Goal: Task Accomplishment & Management: Manage account settings

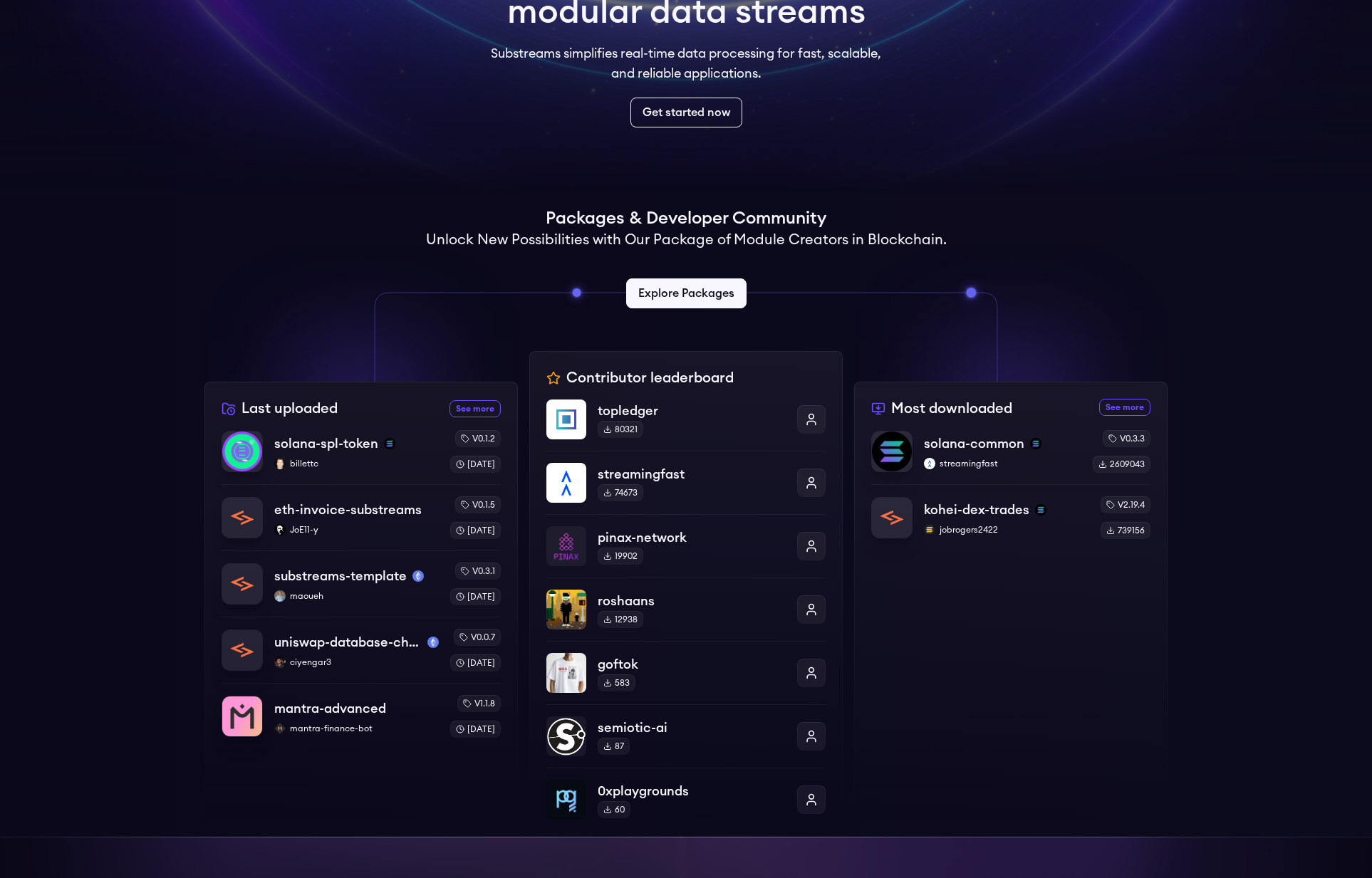
scroll to position [184, 0]
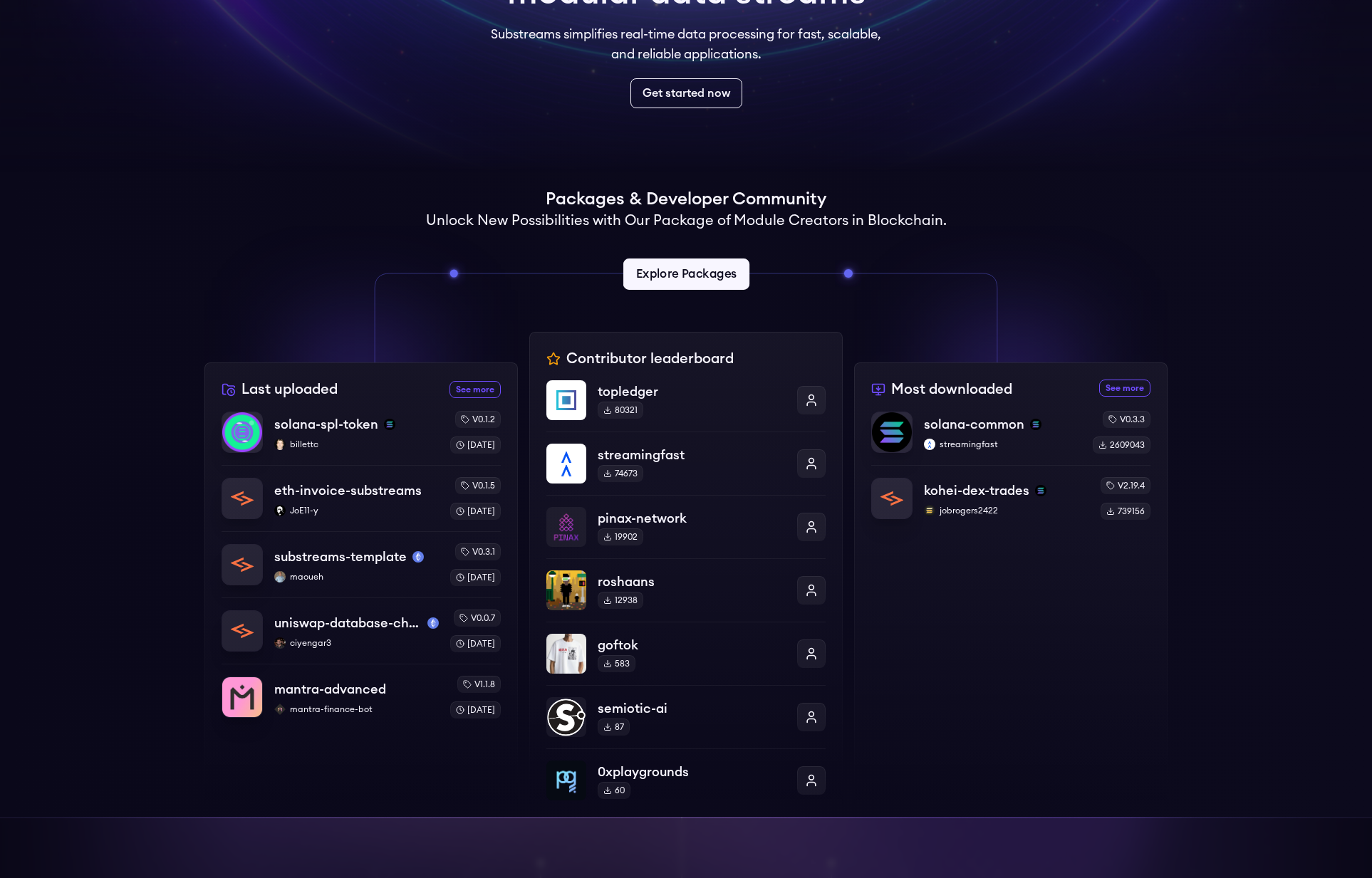
click at [707, 281] on link "Explore Packages" at bounding box center [685, 274] width 126 height 31
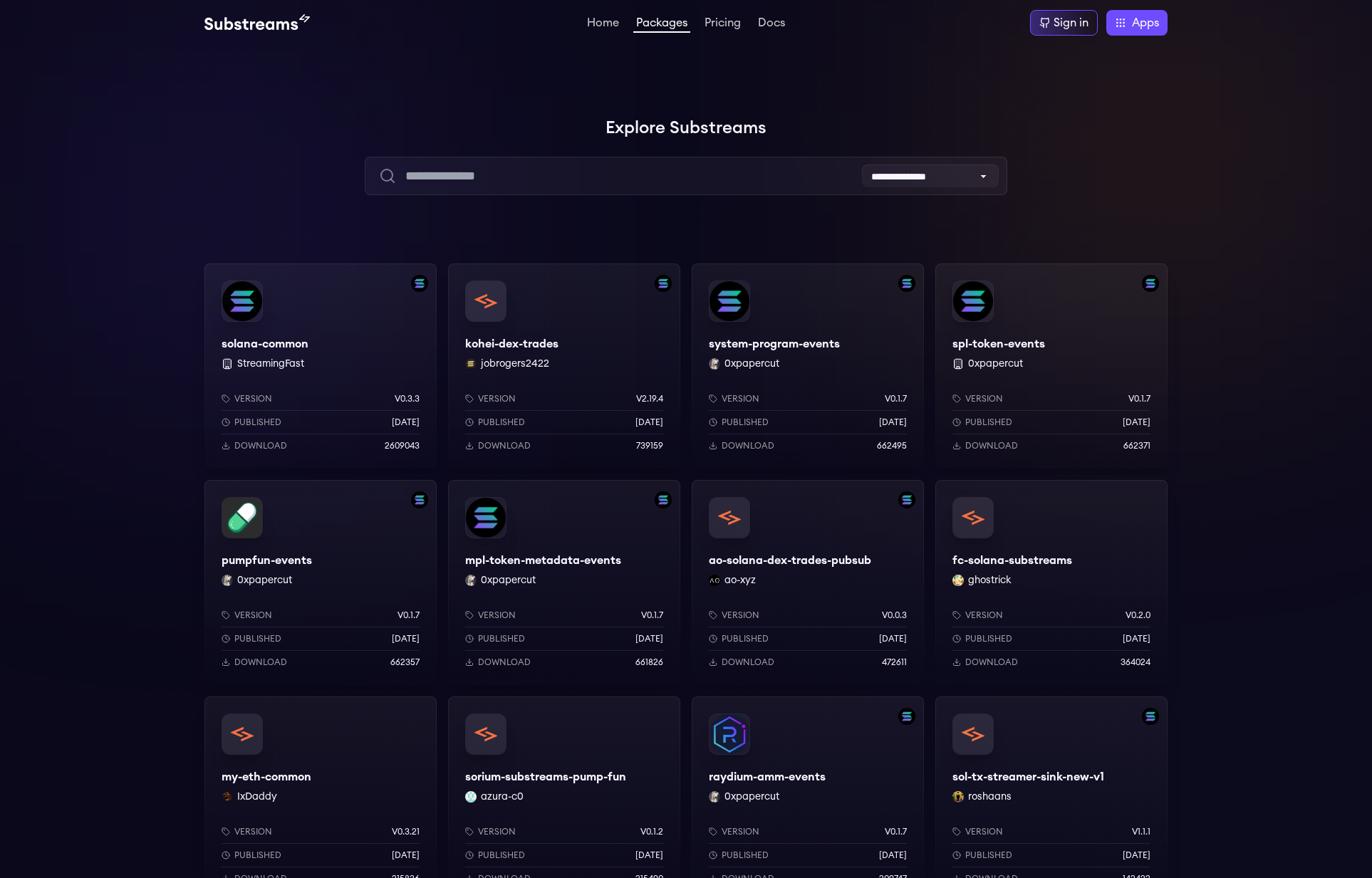
drag, startPoint x: 1063, startPoint y: 30, endPoint x: 1055, endPoint y: 60, distance: 31.0
click at [1063, 30] on div "Sign in" at bounding box center [1071, 23] width 35 height 17
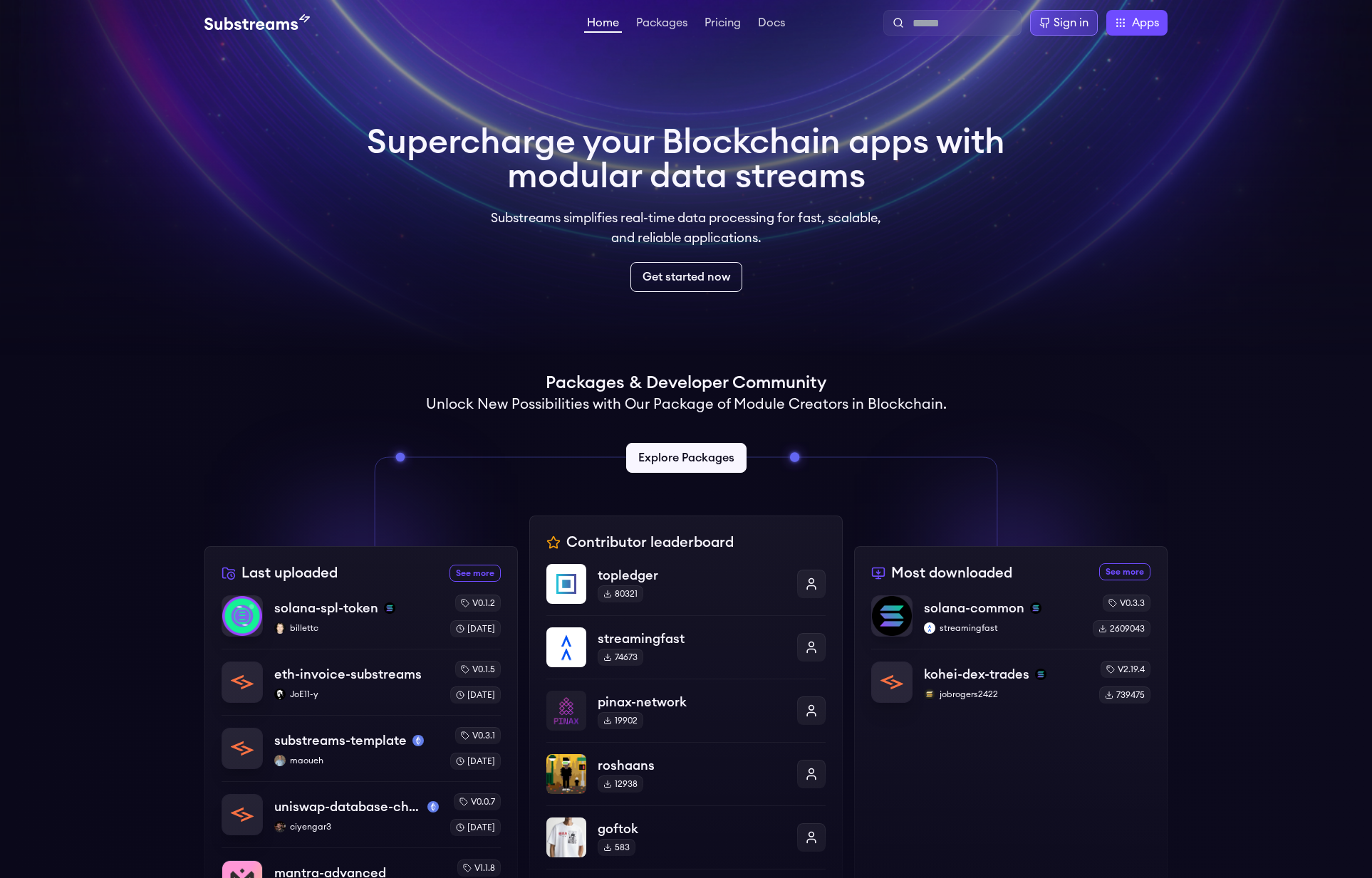
click at [1069, 24] on div "Sign in" at bounding box center [1071, 23] width 35 height 17
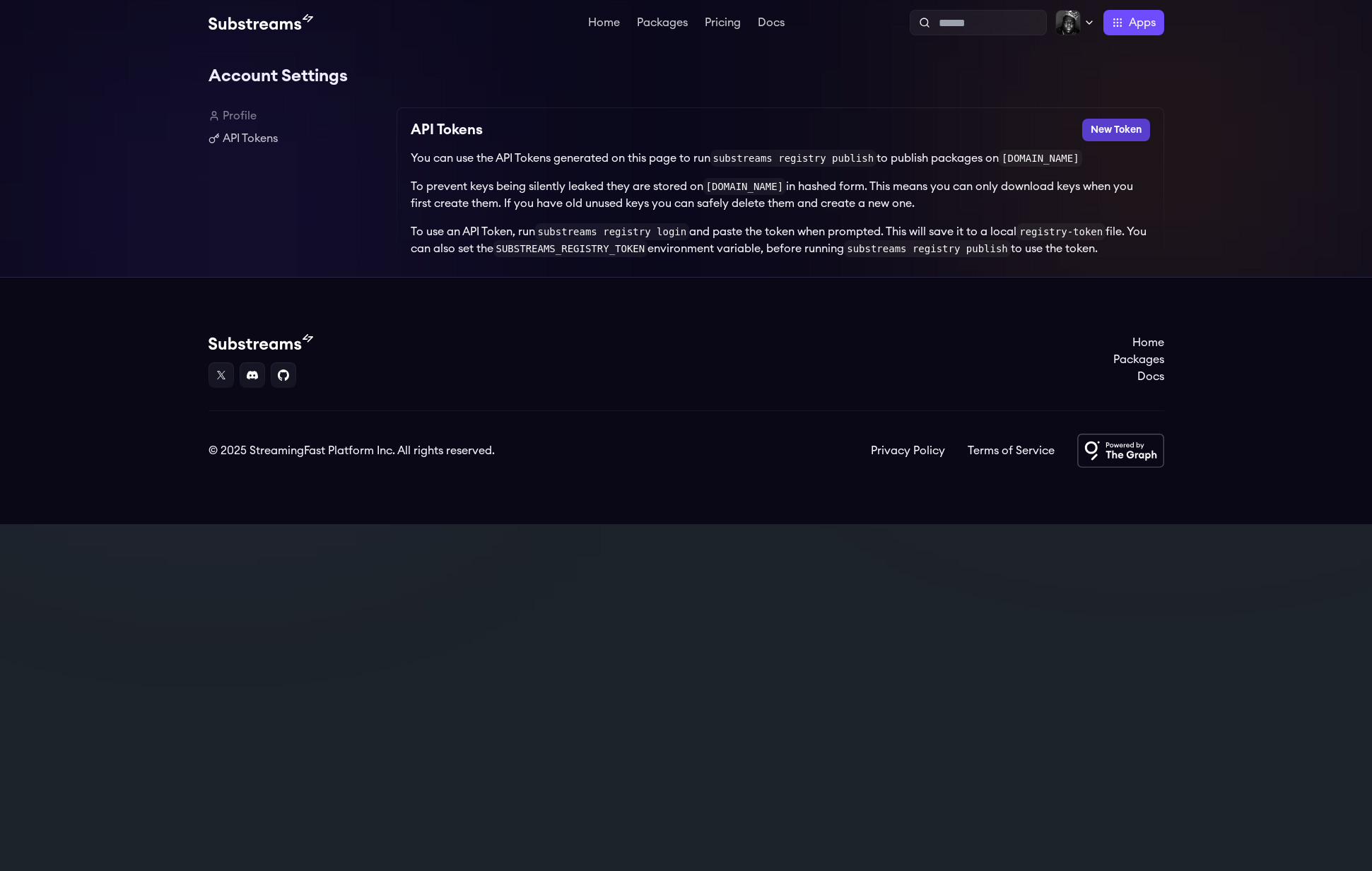
click at [1106, 135] on button "New Token" at bounding box center [1116, 130] width 68 height 23
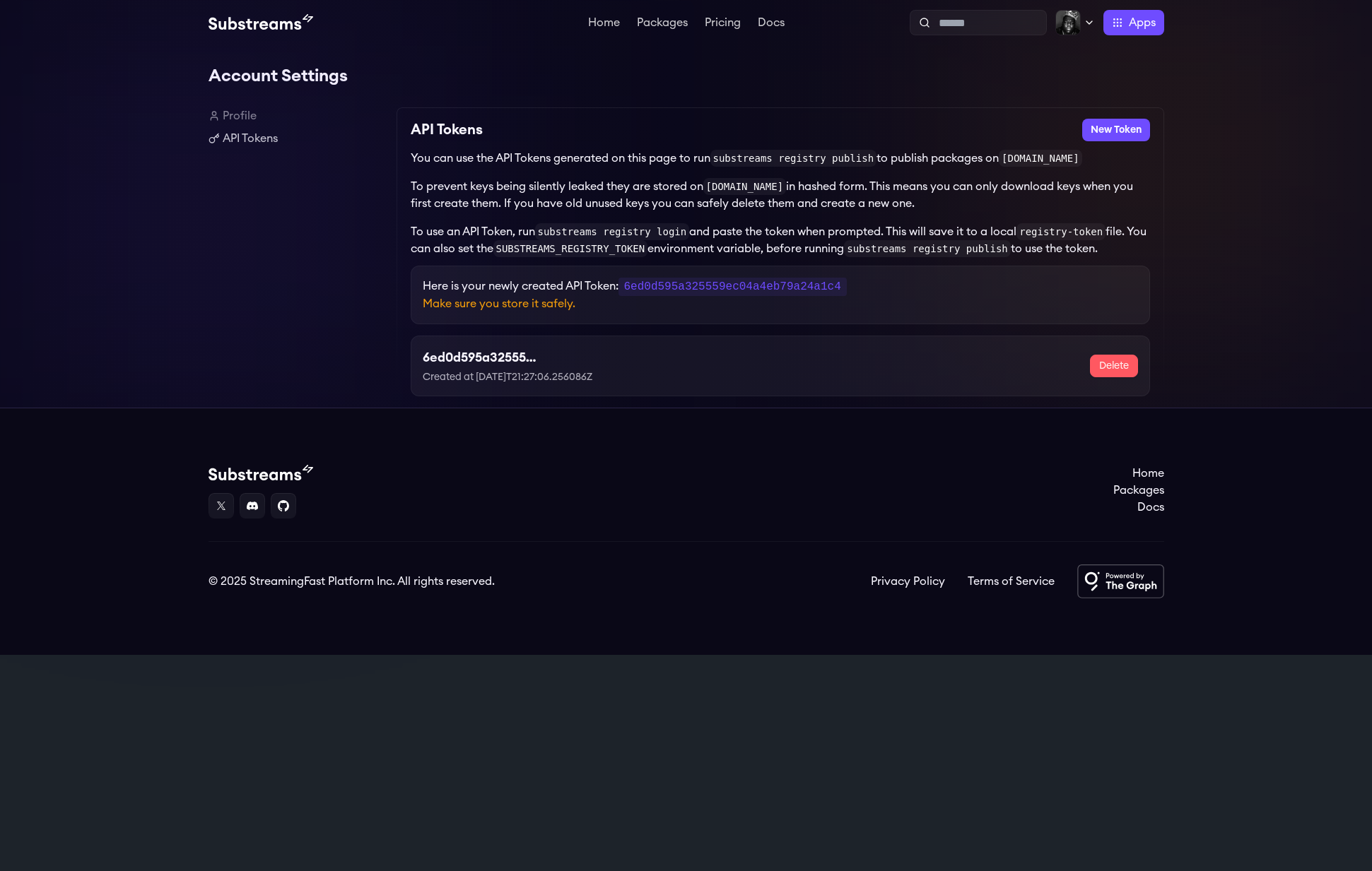
click at [685, 289] on code "6ed0d595a325559ec04a4eb79a24a1c4" at bounding box center [732, 287] width 229 height 18
copy code "6ed0d595a325559ec04a4eb79a24a1c4"
click at [401, 147] on div "API Tokens New Token You can use the API Tokens generated on this page to run s…" at bounding box center [780, 257] width 767 height 301
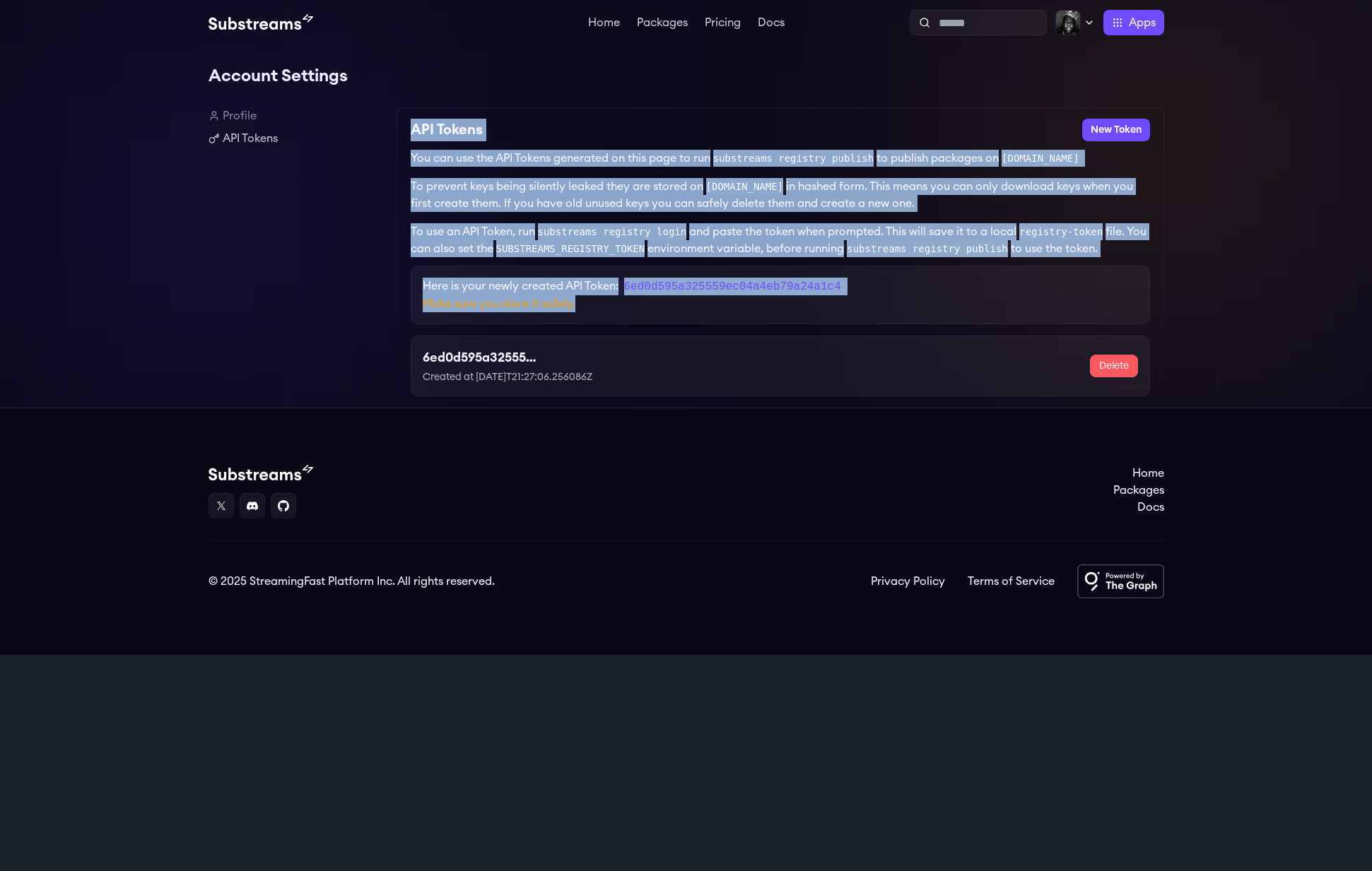
drag, startPoint x: 409, startPoint y: 126, endPoint x: 857, endPoint y: 312, distance: 485.1
click at [857, 312] on div "API Tokens New Token You can use the API Tokens generated on this page to run s…" at bounding box center [780, 257] width 767 height 301
copy div "API Tokens New Token You can use the API Tokens generated on this page to run s…"
click at [712, 22] on link "Pricing" at bounding box center [723, 23] width 42 height 14
